Goal: Navigation & Orientation: Find specific page/section

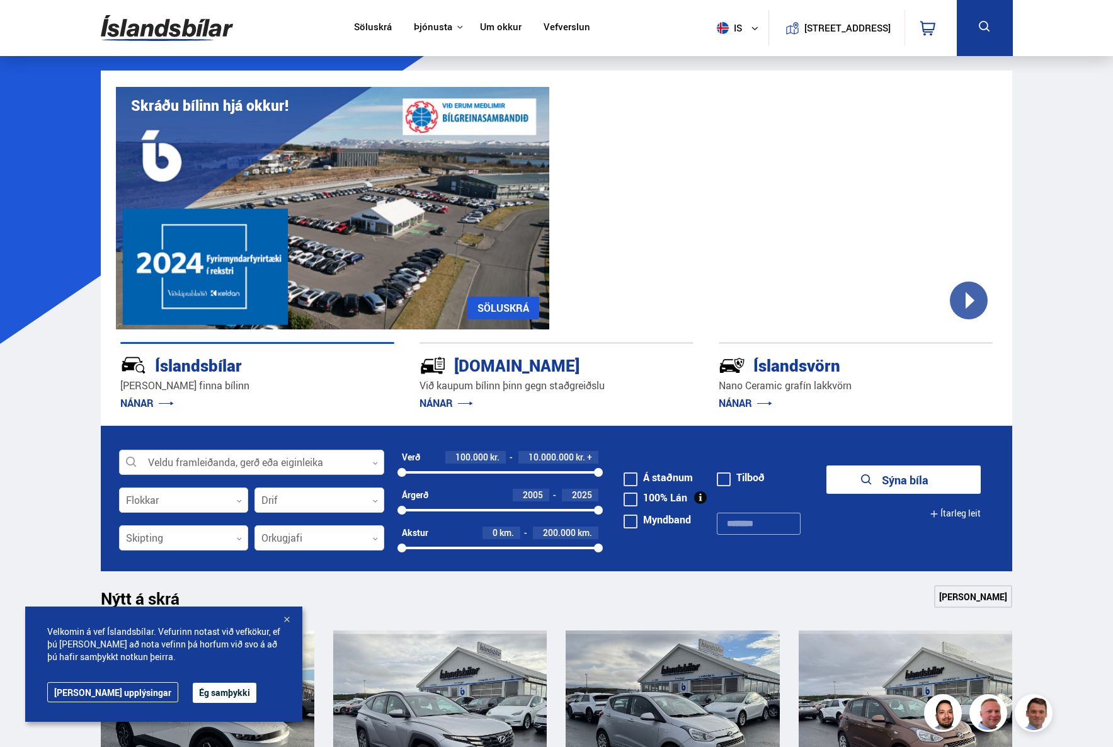
click at [371, 463] on div at bounding box center [251, 462] width 265 height 25
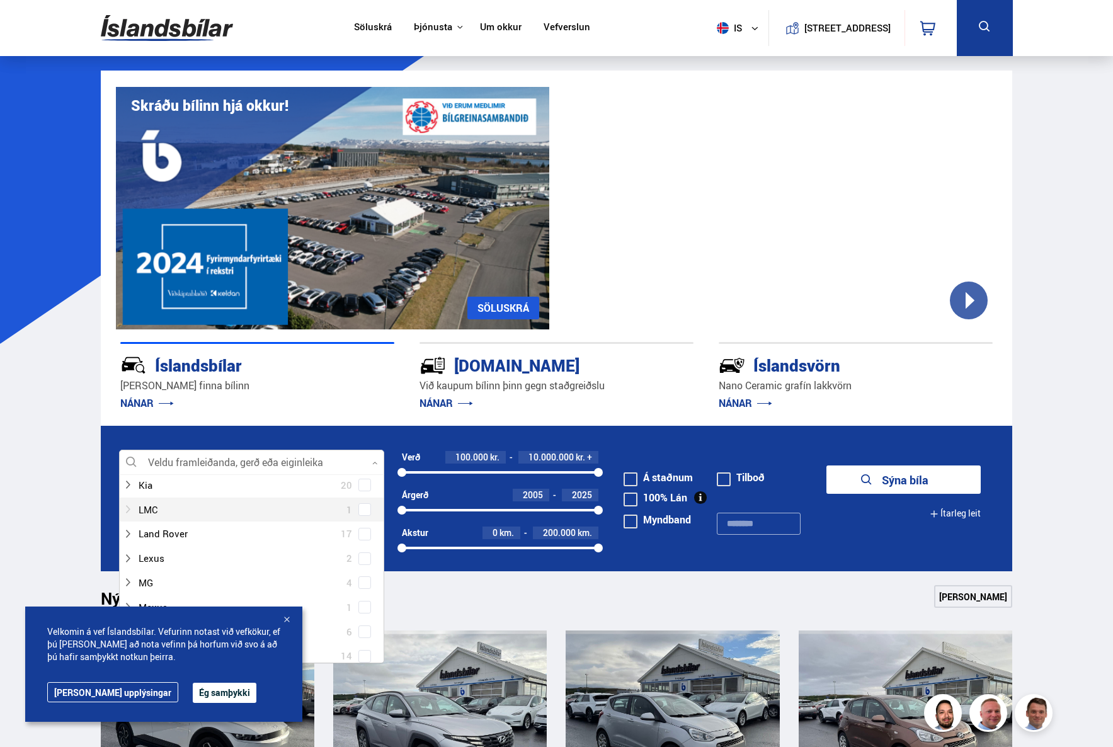
scroll to position [441, 0]
click at [193, 687] on button "Ég samþykki" at bounding box center [225, 693] width 64 height 20
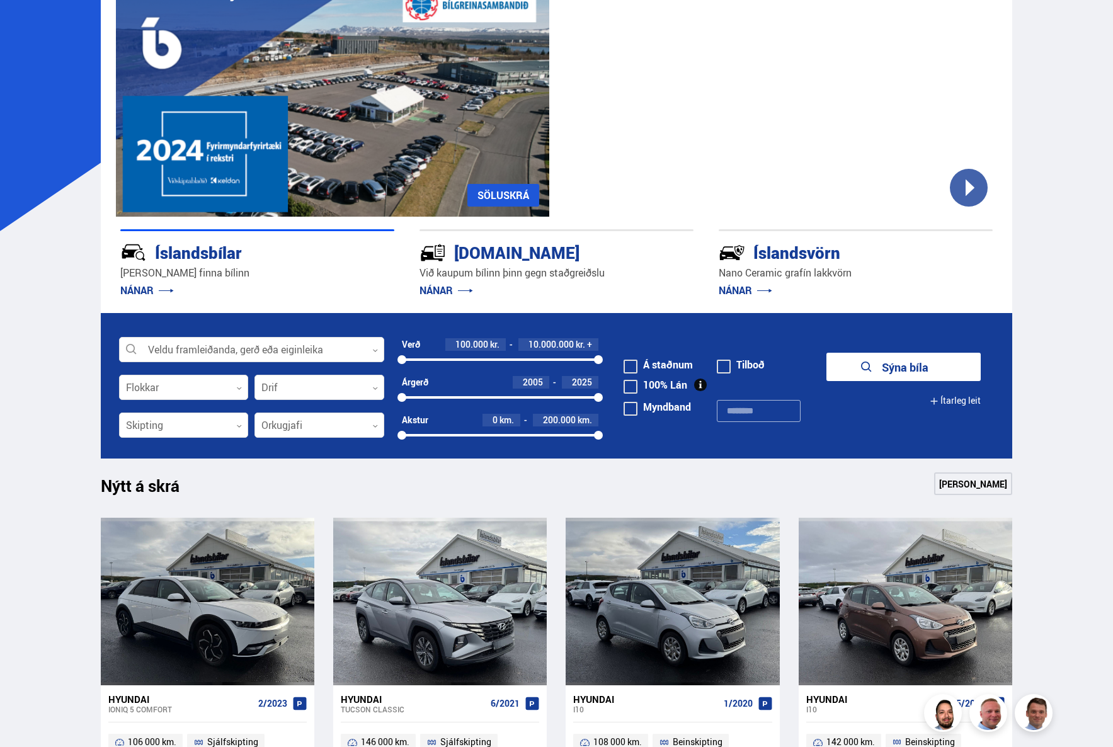
scroll to position [126, 0]
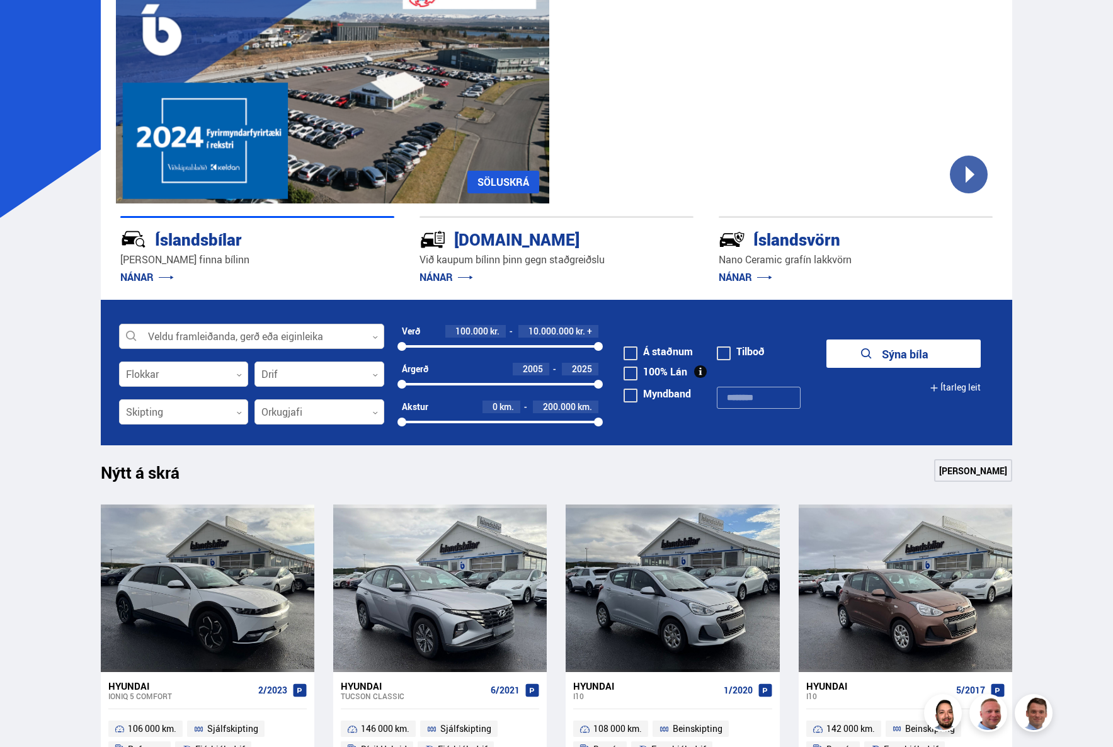
click at [372, 335] on div at bounding box center [251, 336] width 265 height 25
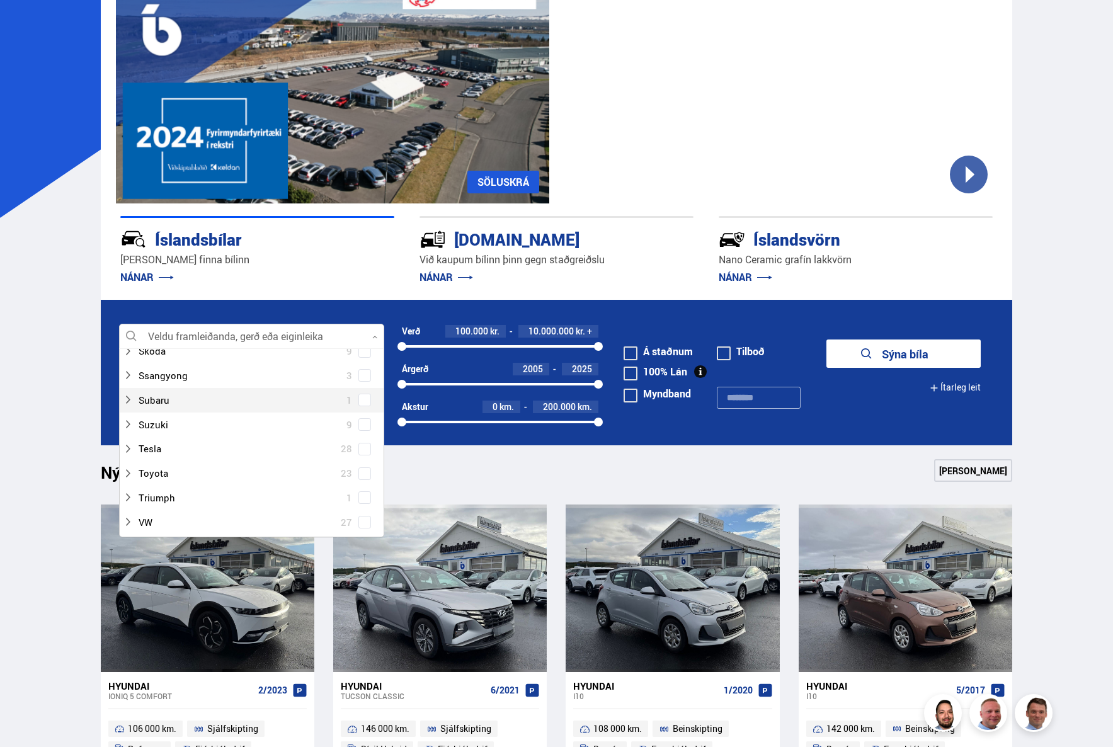
scroll to position [882, 0]
click at [362, 429] on span at bounding box center [364, 429] width 5 height 5
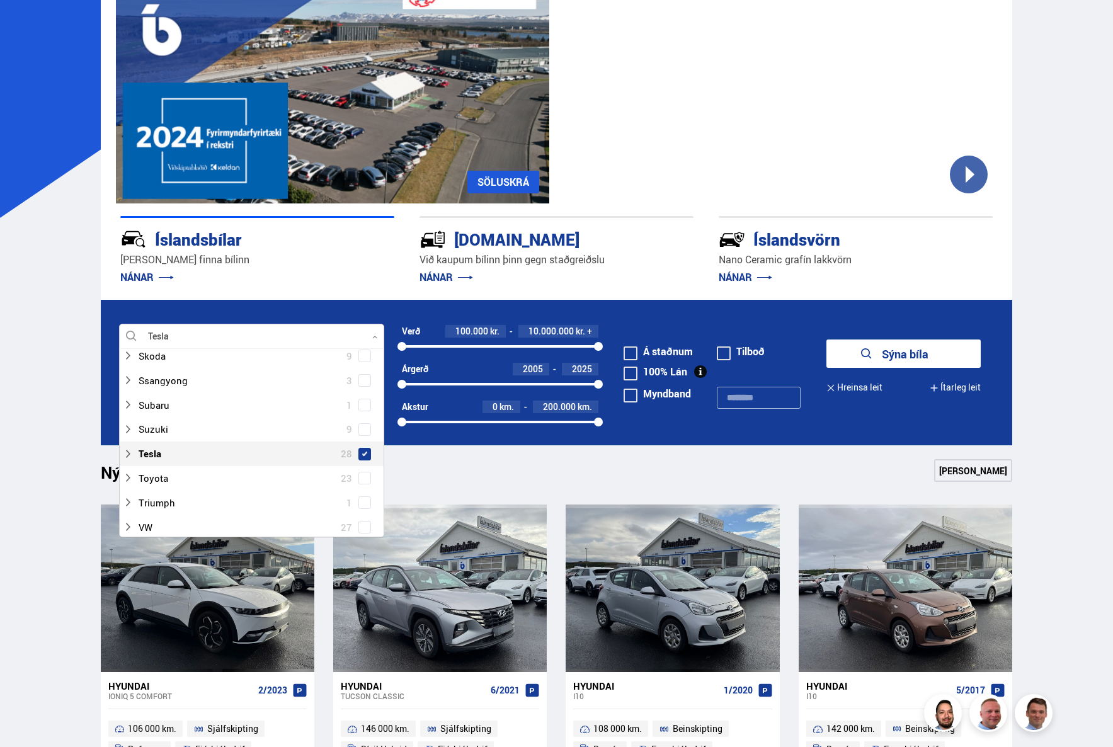
scroll to position [906, 0]
click at [679, 472] on div "Nýtt á skrá Sjá meira" at bounding box center [557, 474] width 912 height 30
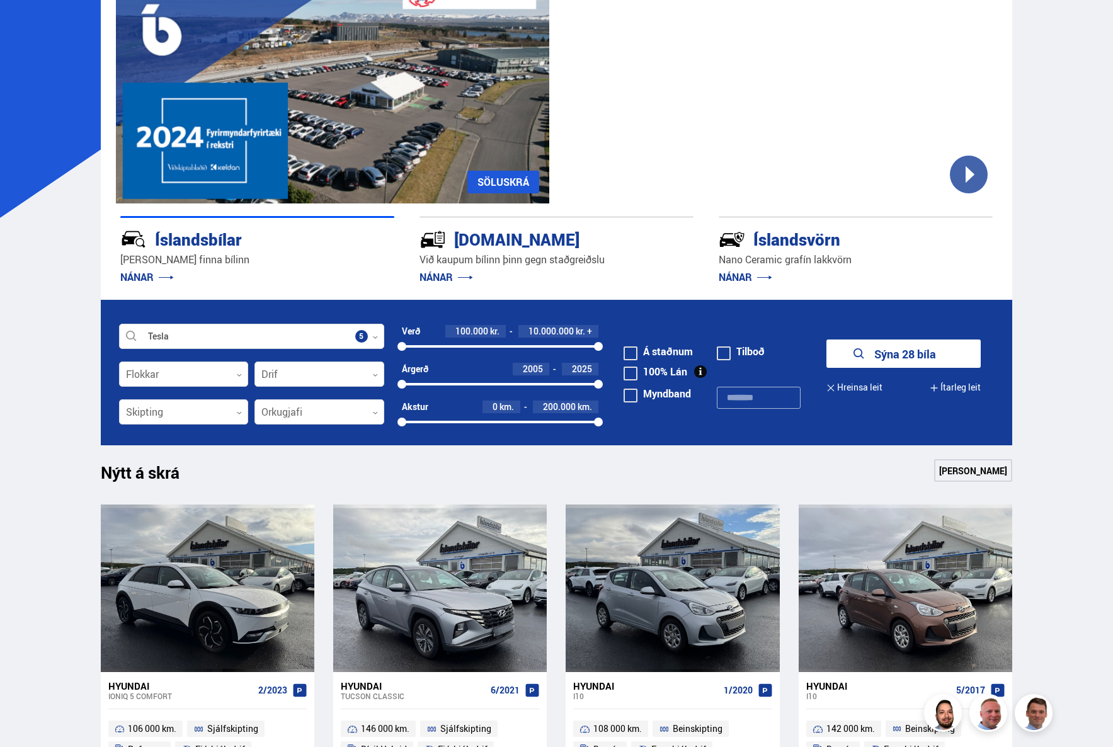
click at [896, 355] on button "Sýna 28 bíla" at bounding box center [903, 353] width 154 height 28
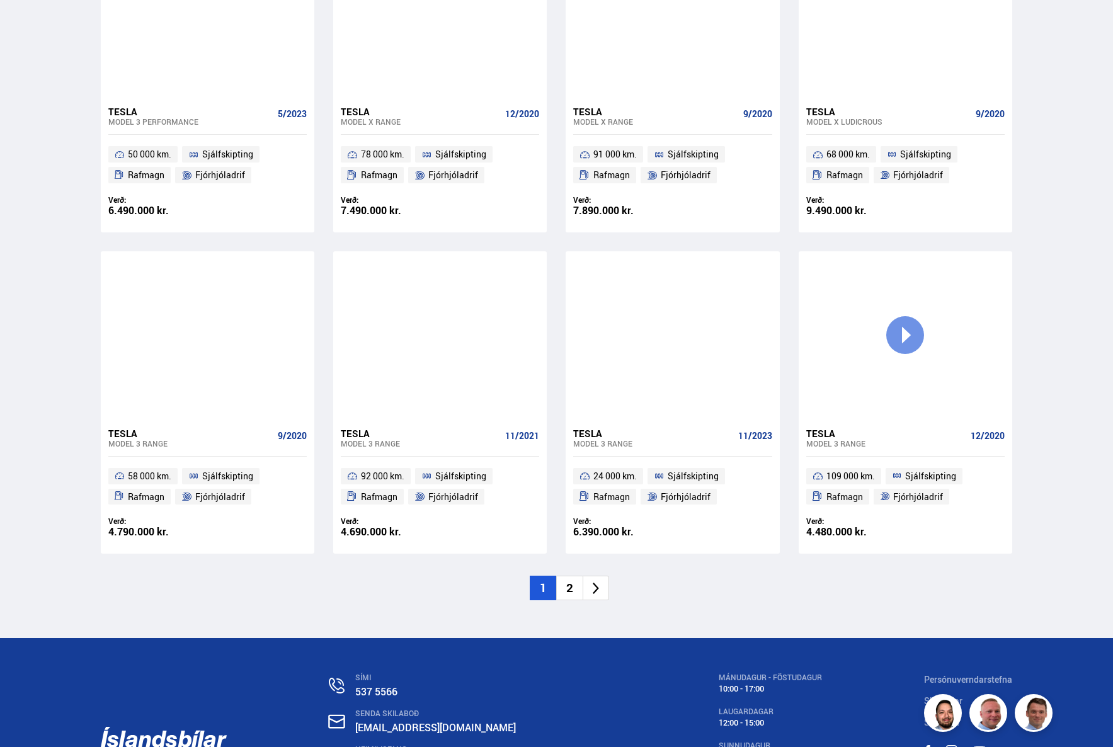
scroll to position [1671, 0]
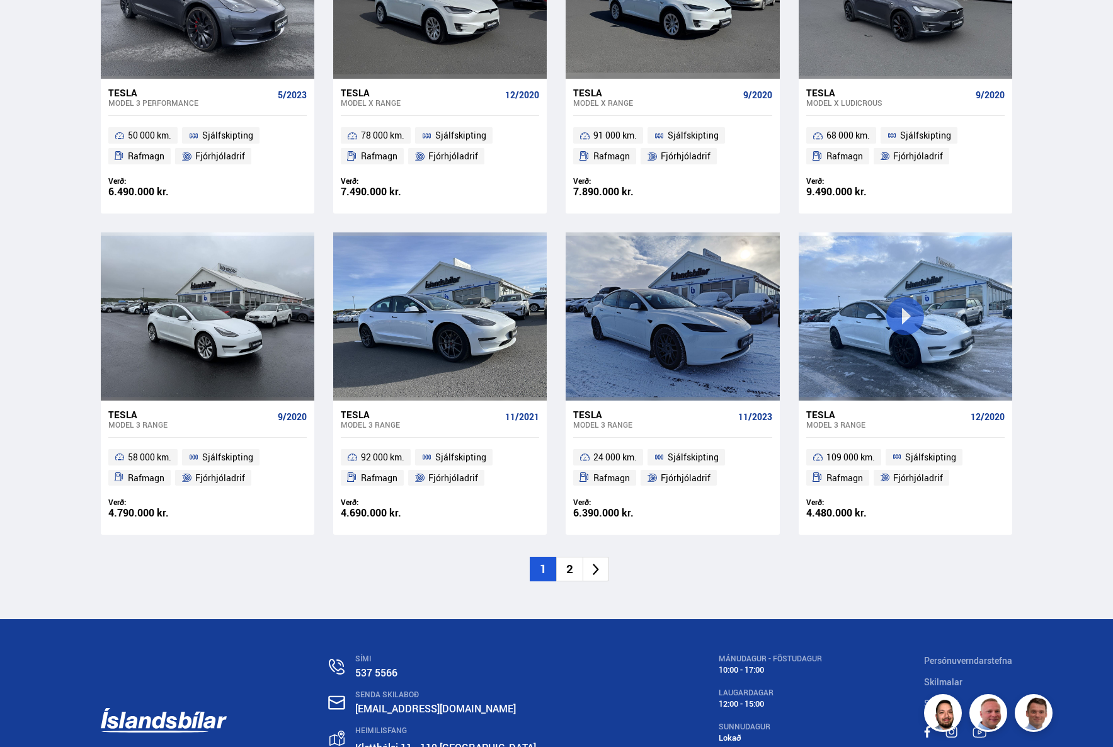
click at [570, 567] on li "2" at bounding box center [569, 569] width 26 height 25
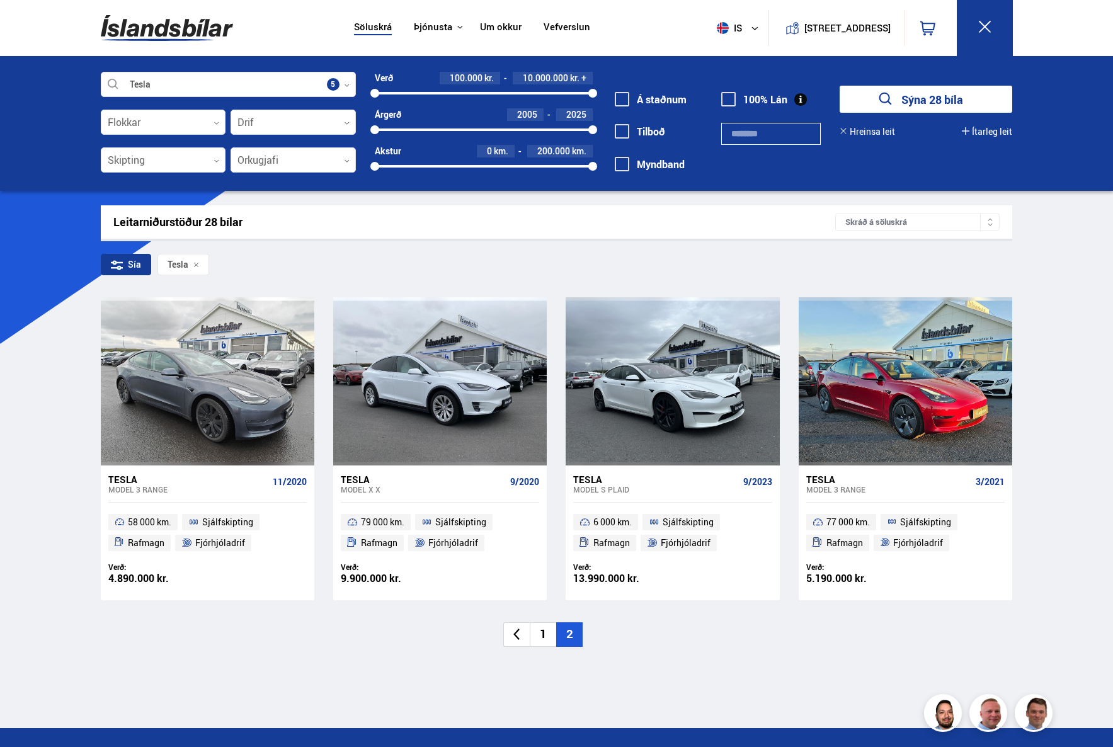
click at [546, 637] on li "1" at bounding box center [543, 634] width 26 height 25
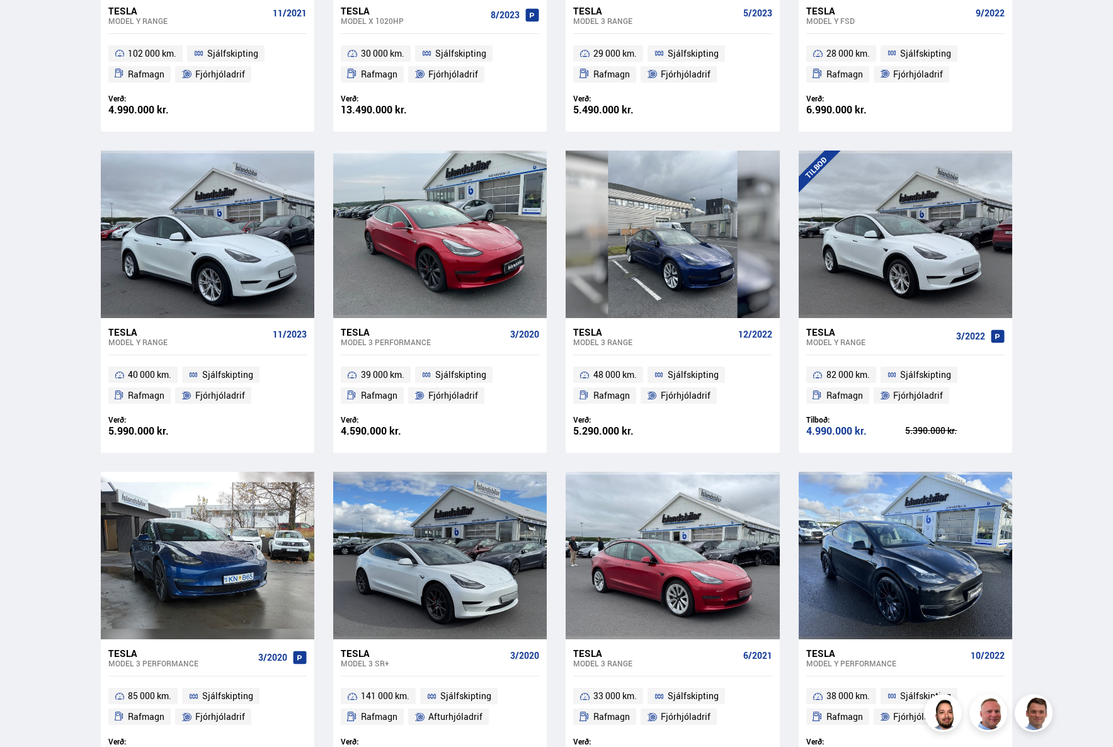
scroll to position [727, 0]
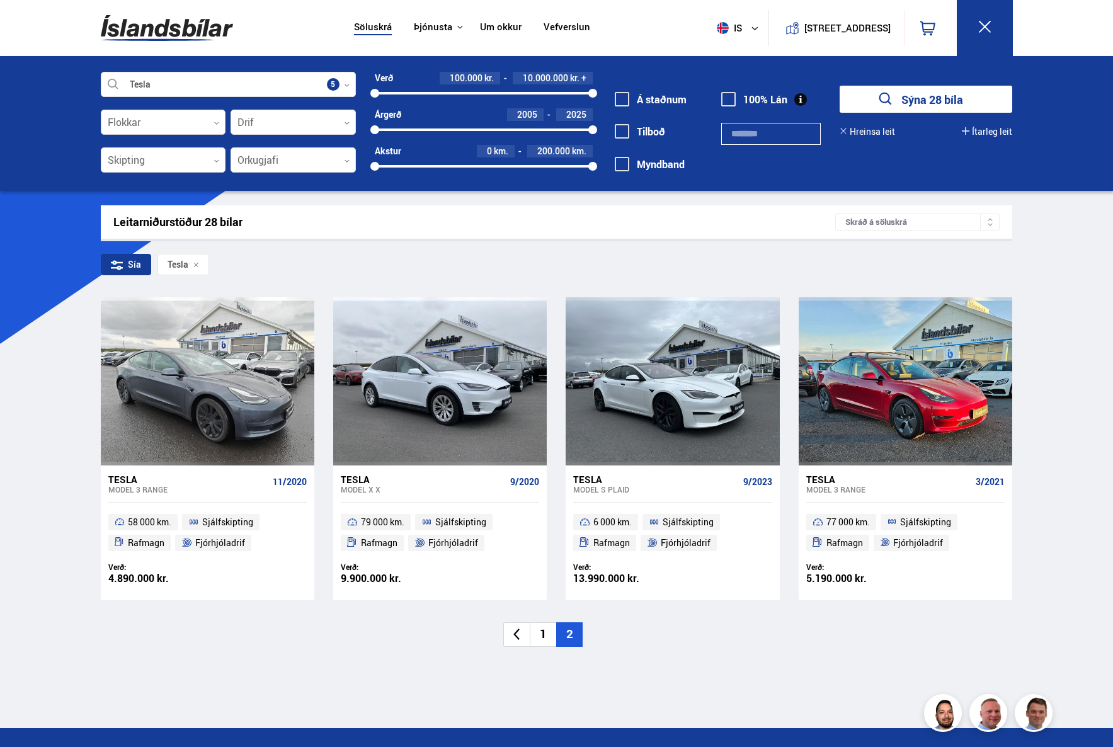
click at [219, 125] on div at bounding box center [163, 122] width 125 height 25
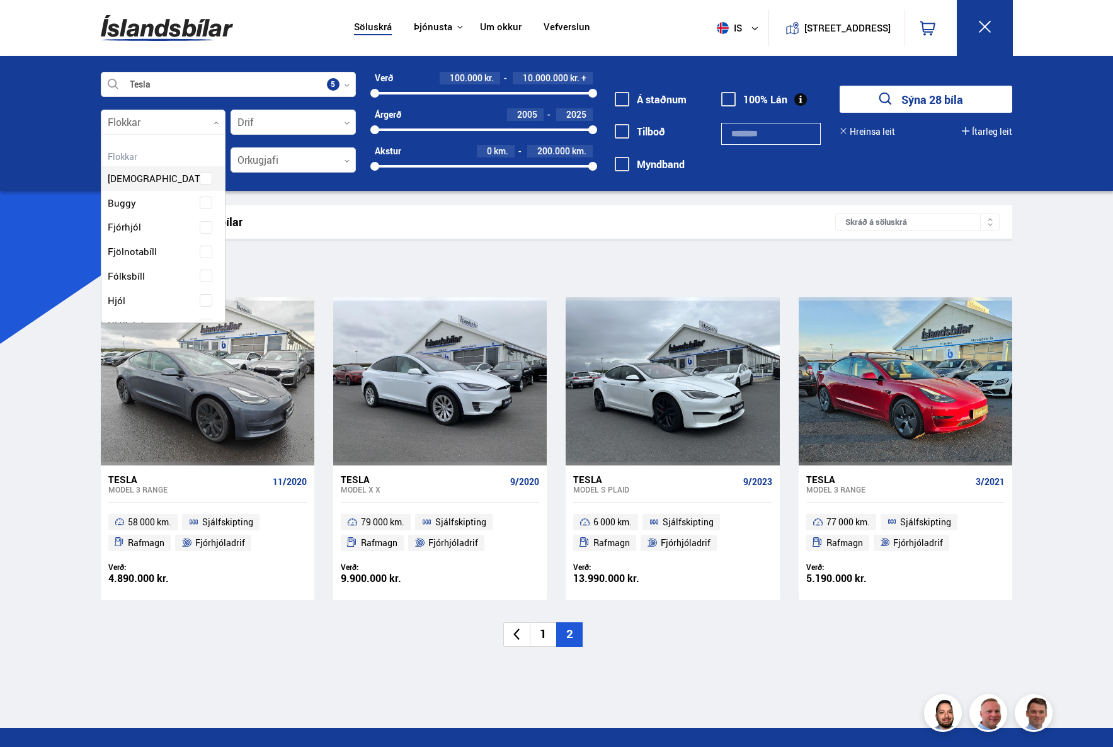
scroll to position [188, 120]
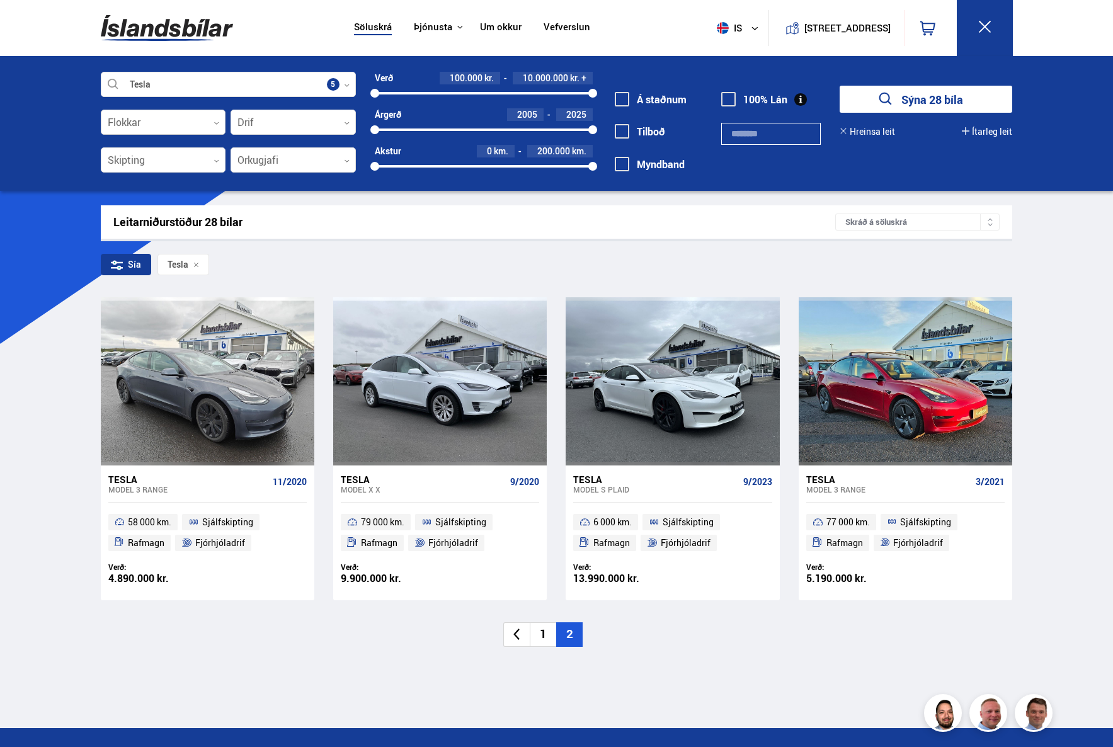
click at [215, 123] on icon at bounding box center [216, 123] width 6 height 6
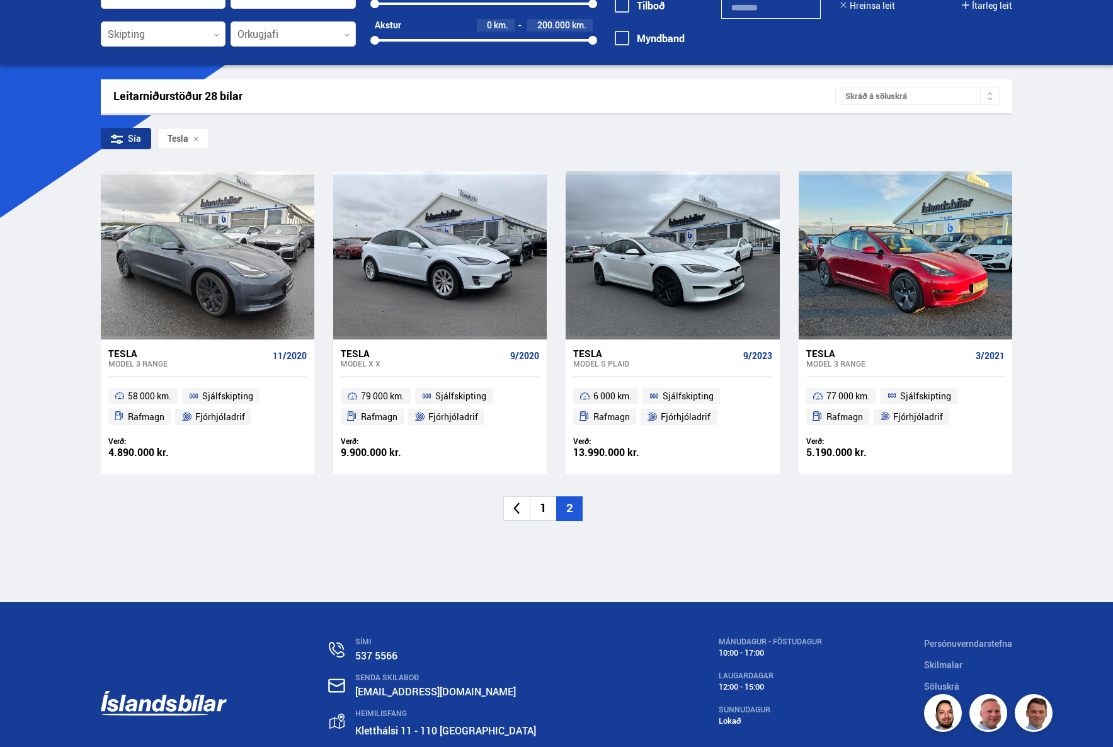
scroll to position [0, 0]
